Goal: Navigation & Orientation: Find specific page/section

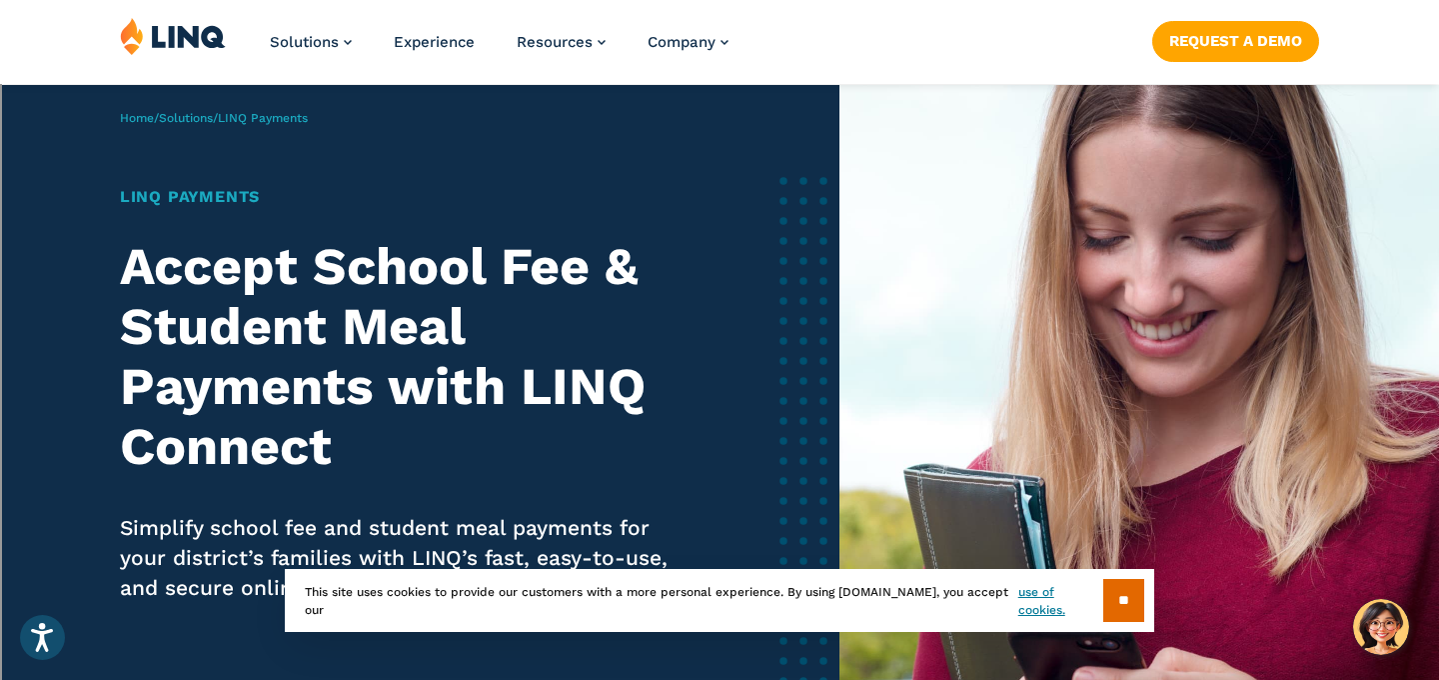
scroll to position [30, 0]
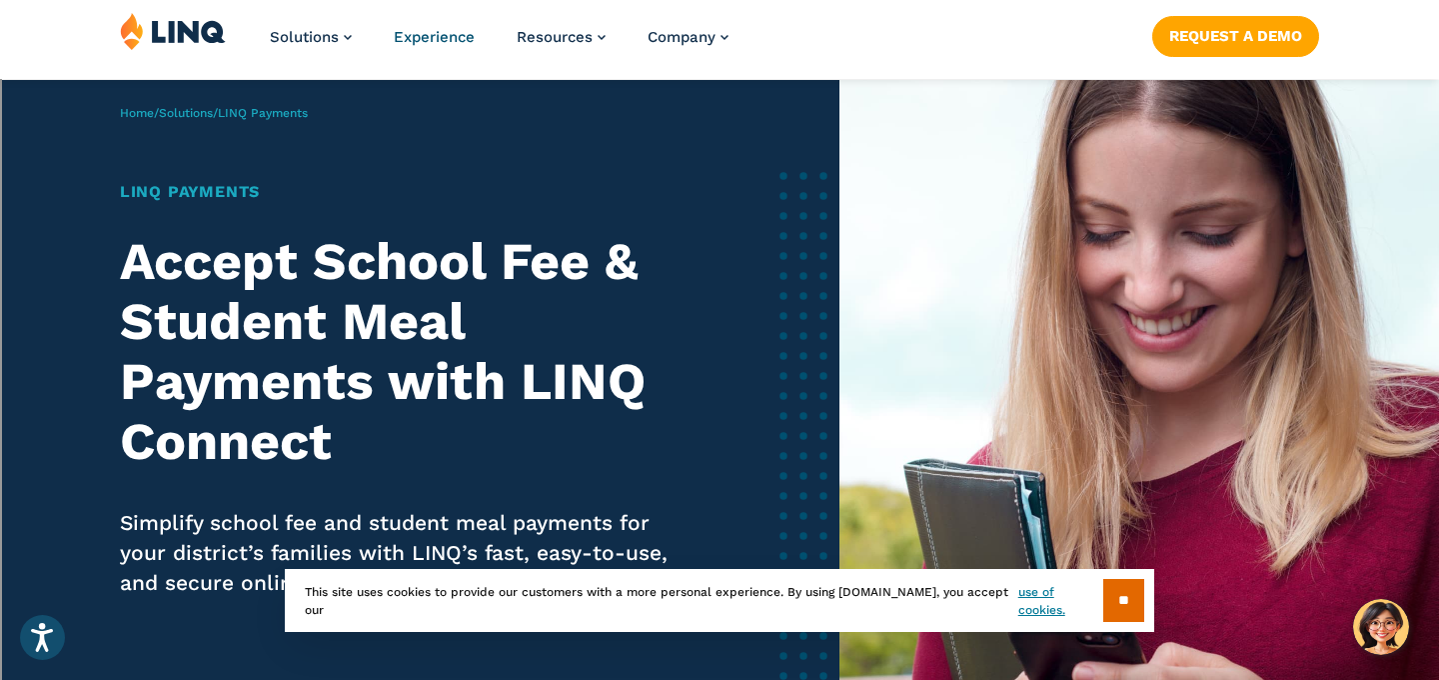
click at [443, 35] on span "Experience" at bounding box center [434, 37] width 81 height 18
